Goal: Information Seeking & Learning: Learn about a topic

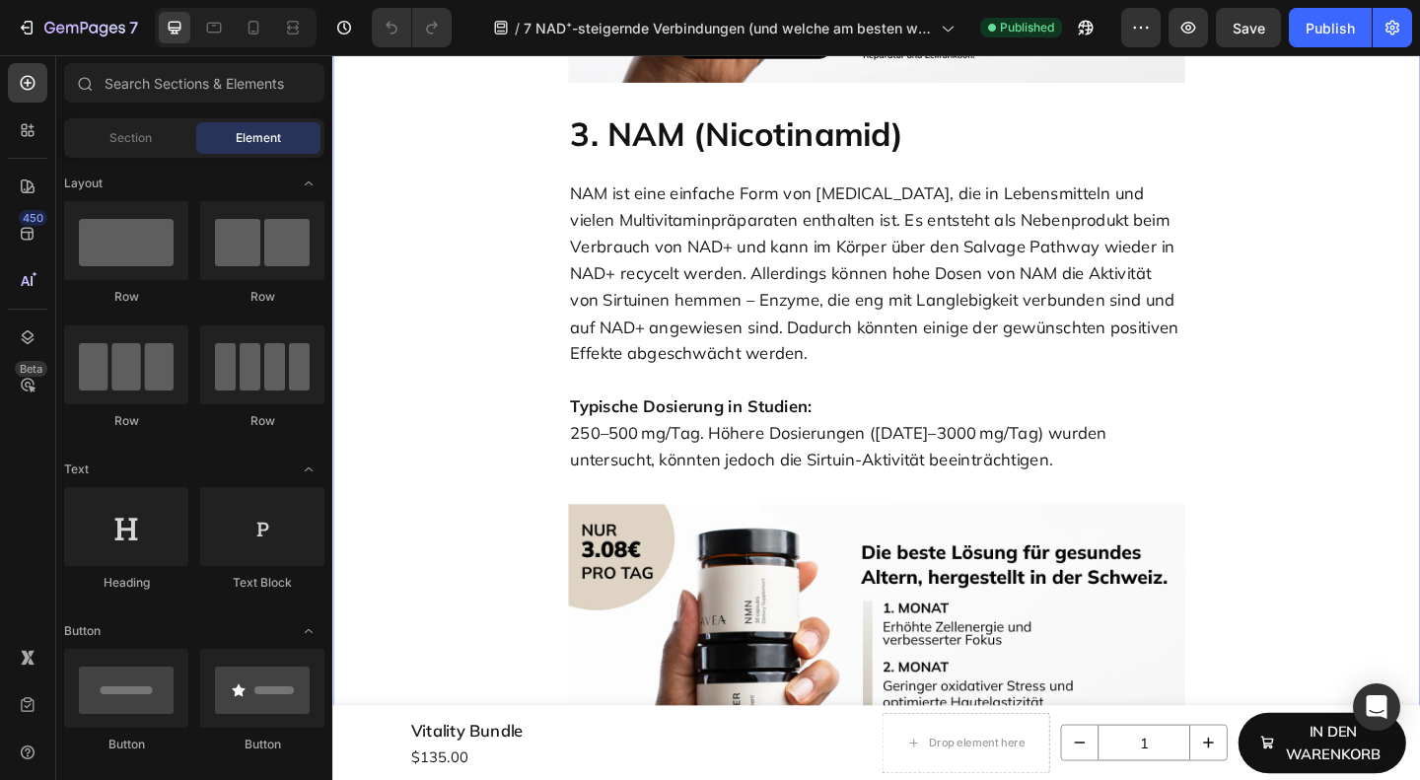
scroll to position [3966, 0]
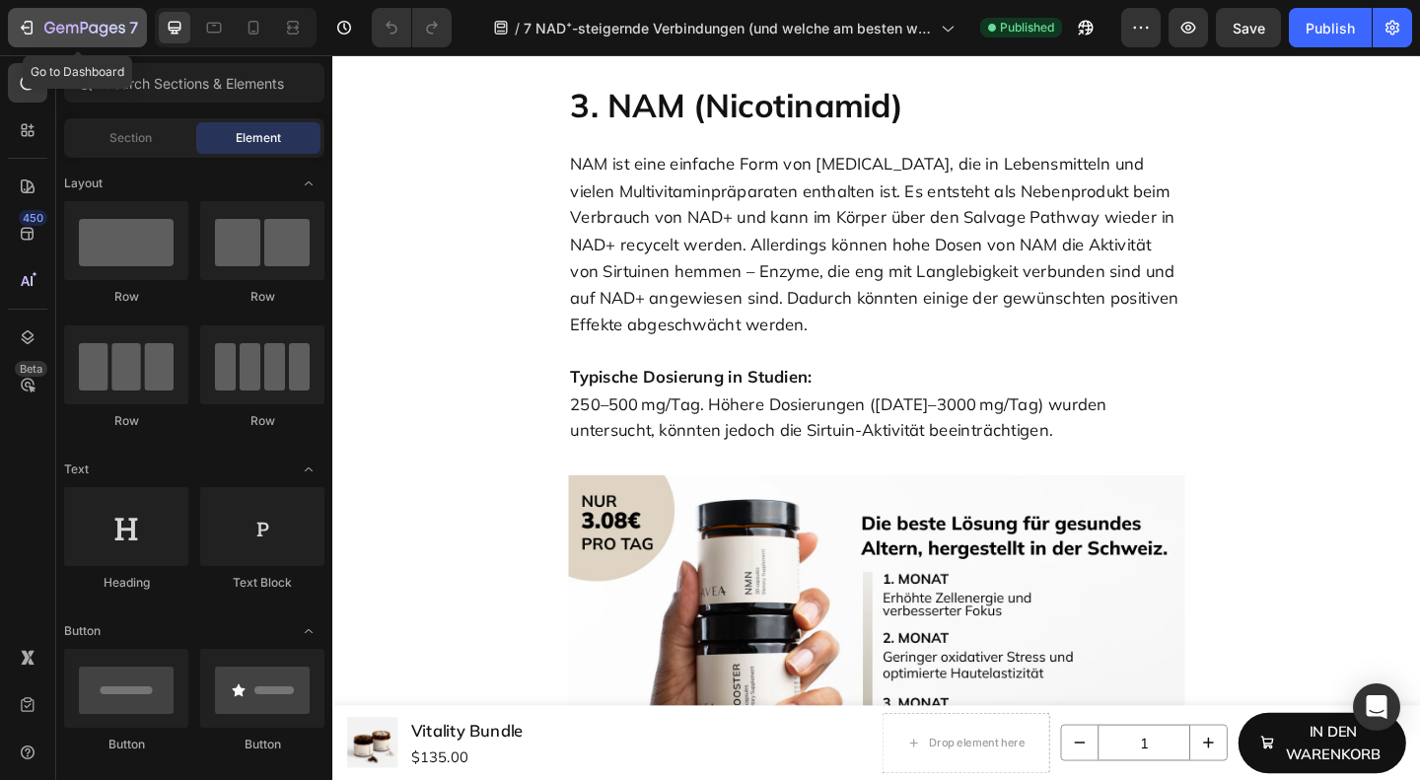
click at [93, 25] on icon "button" at bounding box center [93, 28] width 9 height 9
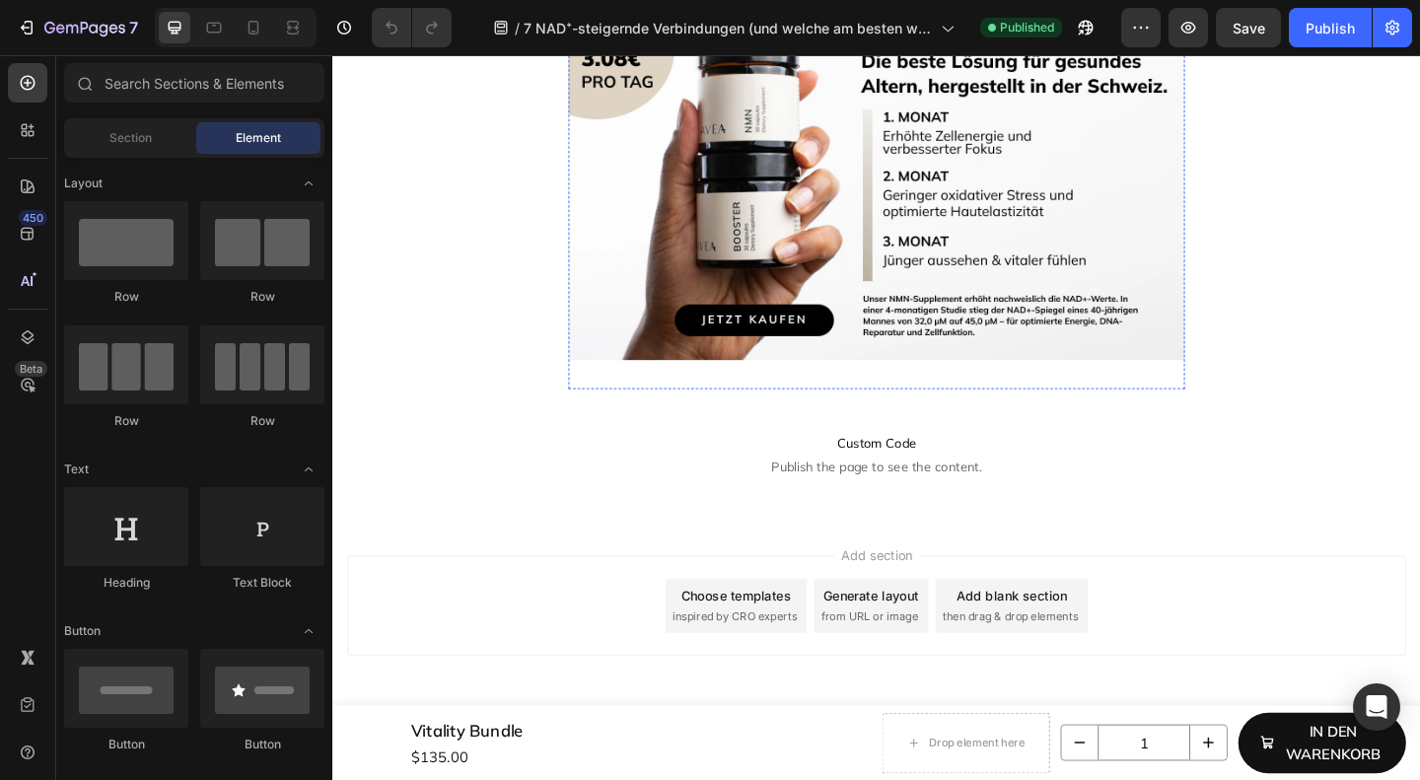
scroll to position [10499, 0]
click at [1074, 25] on button "button" at bounding box center [1085, 27] width 39 height 39
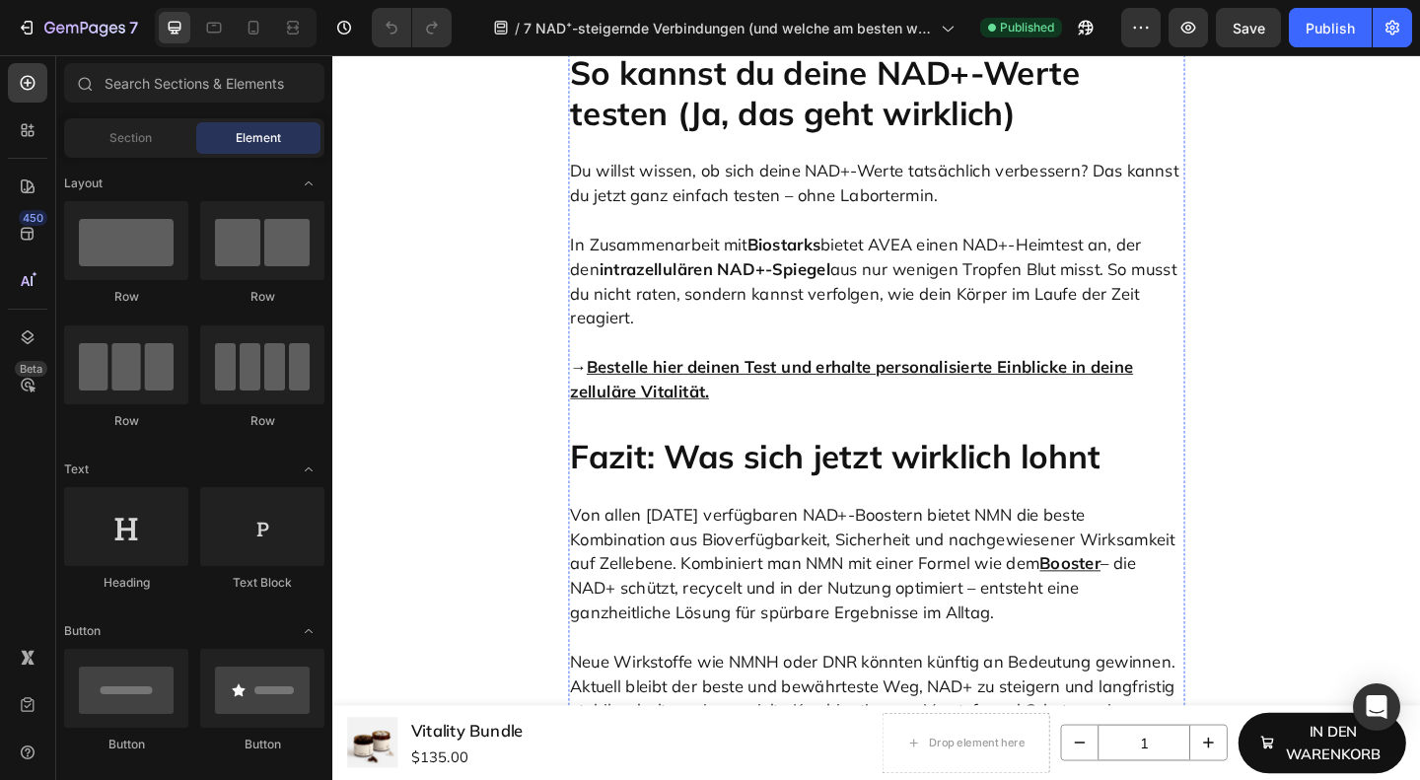
scroll to position [9235, 0]
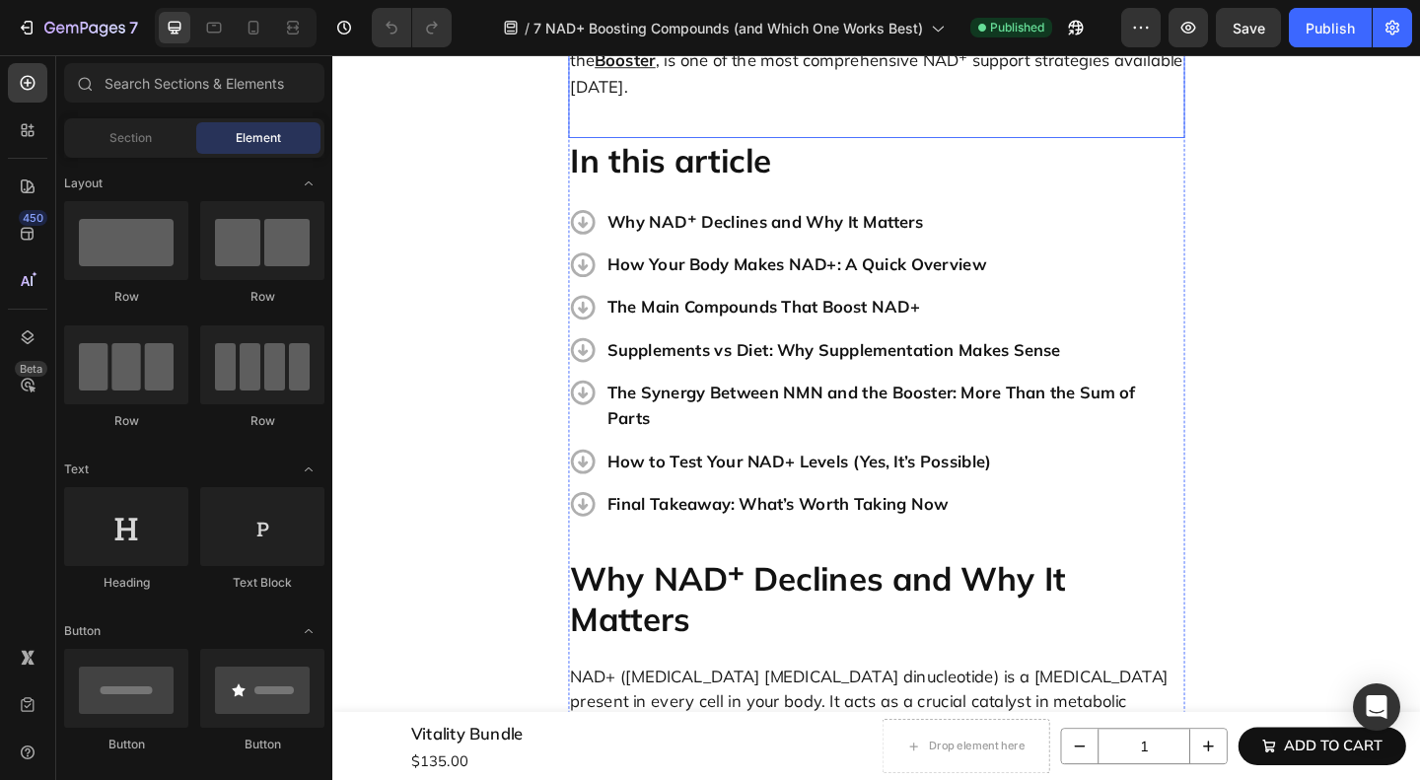
scroll to position [590, 0]
click at [1086, 24] on icon "button" at bounding box center [1076, 28] width 20 height 20
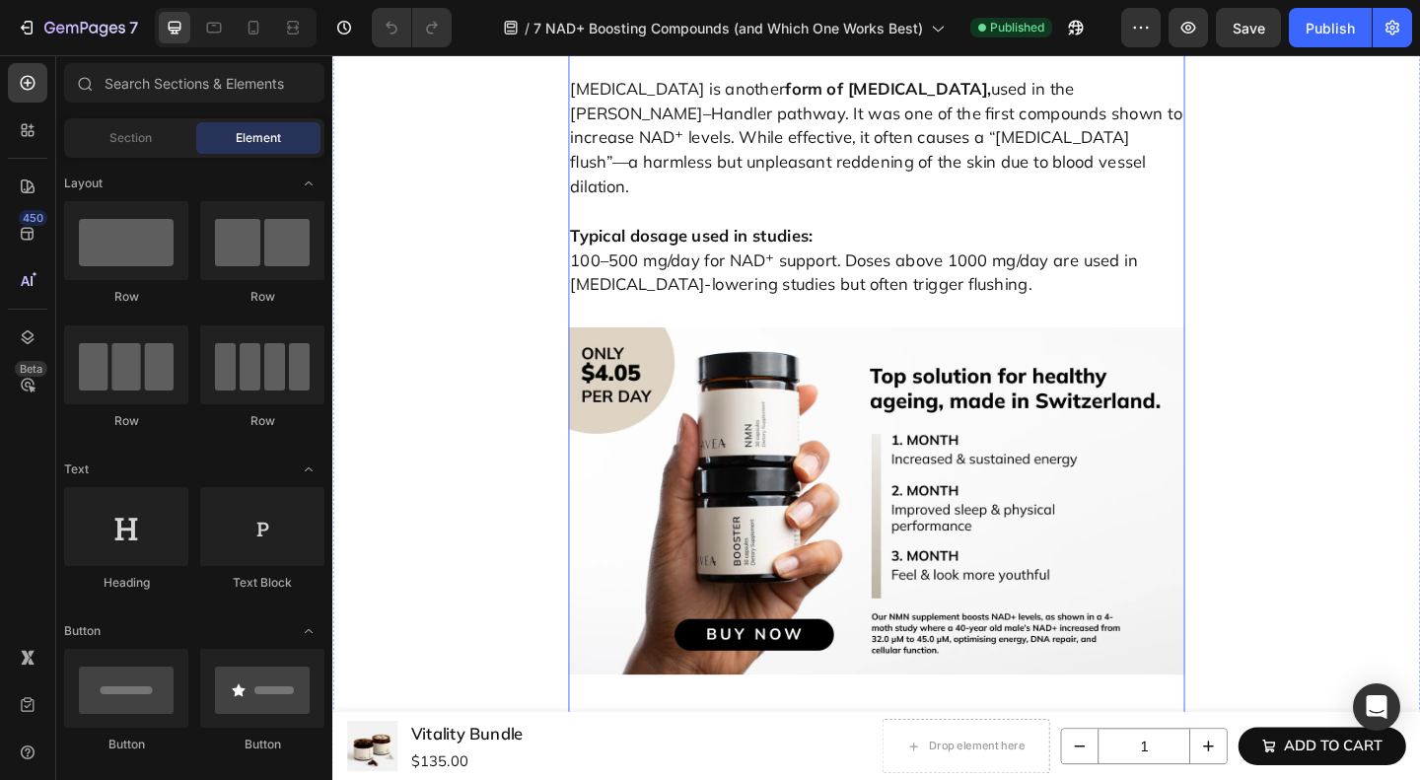
scroll to position [4699, 0]
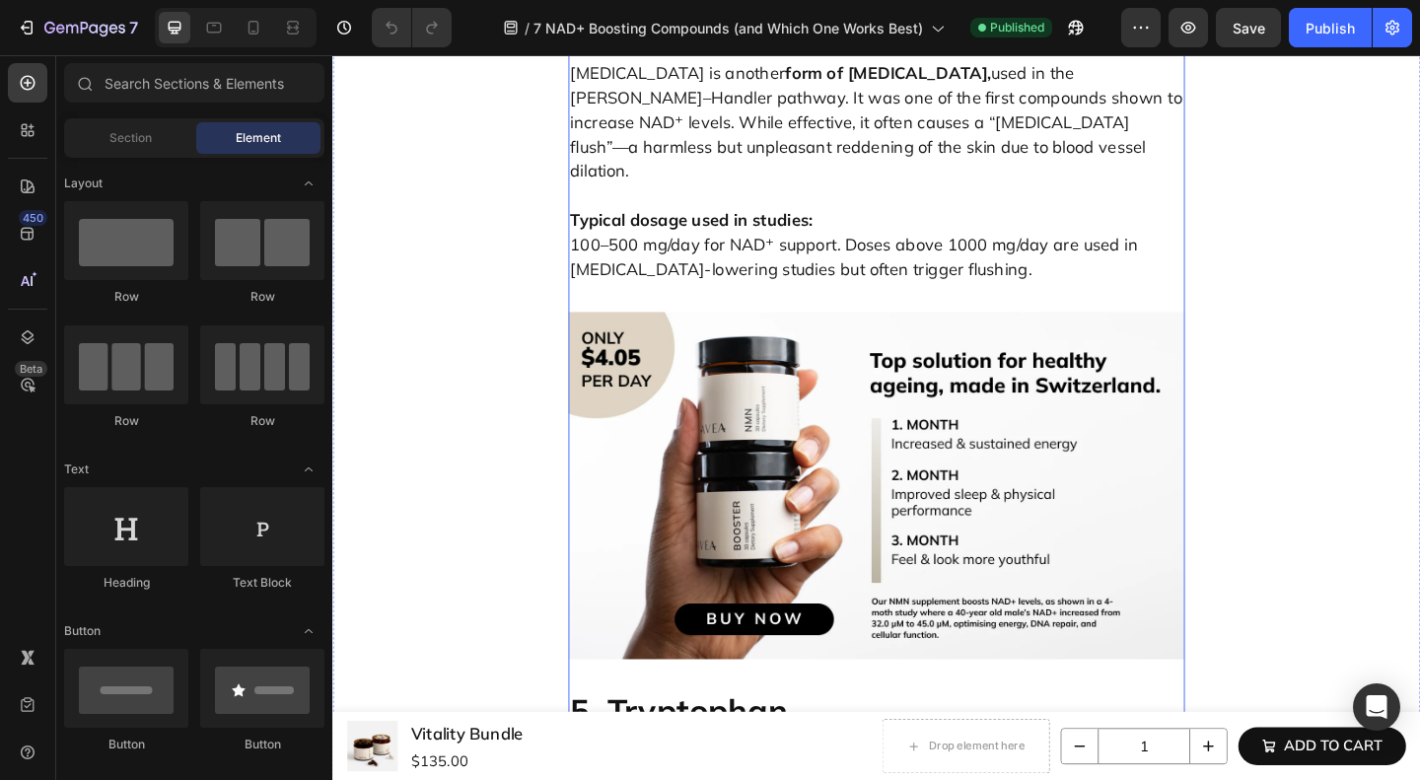
click at [902, 295] on div "7 NAD⁺ Boosting Compounds (and Which One Works Best) Heading If you’re interest…" at bounding box center [924, 356] width 671 height 9792
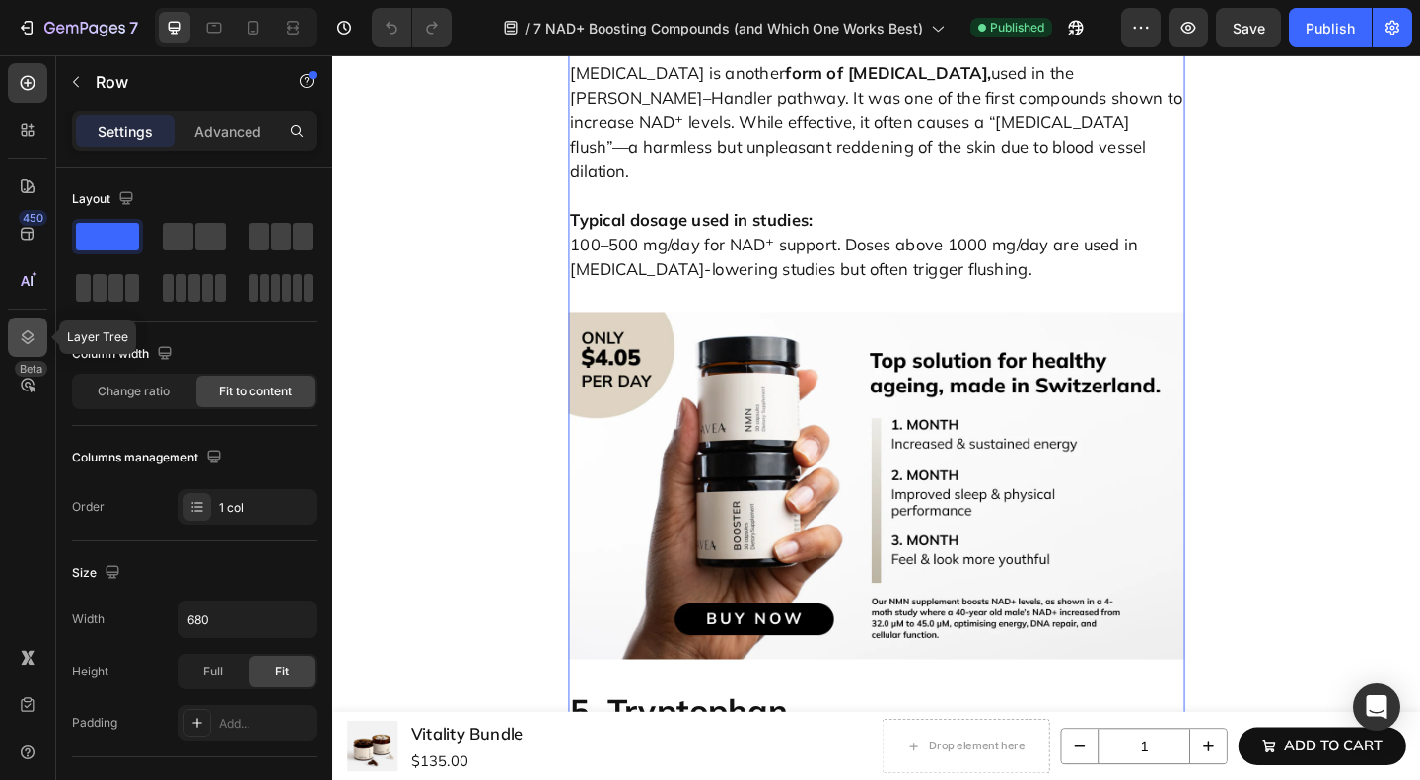
click at [27, 326] on div at bounding box center [27, 337] width 39 height 39
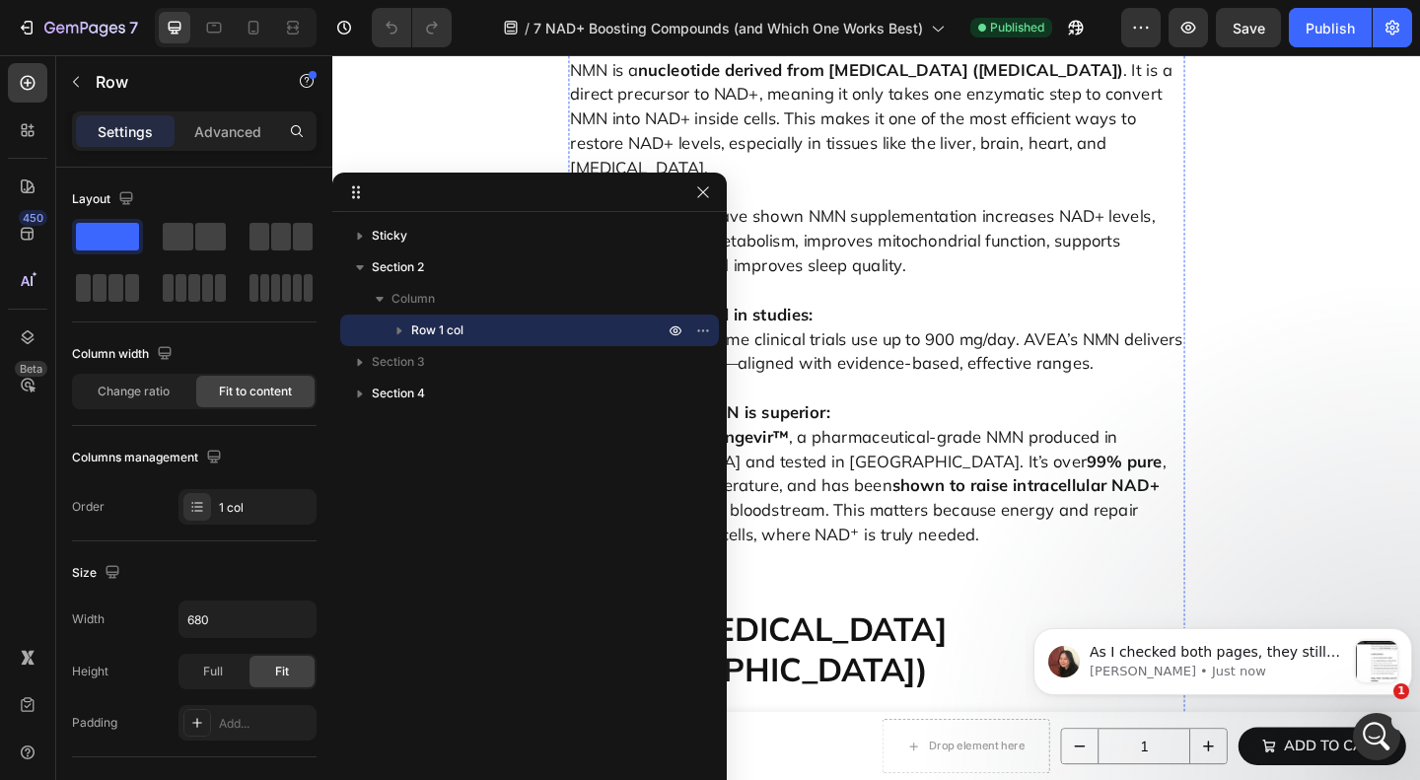
scroll to position [2418, 0]
